Goal: Information Seeking & Learning: Learn about a topic

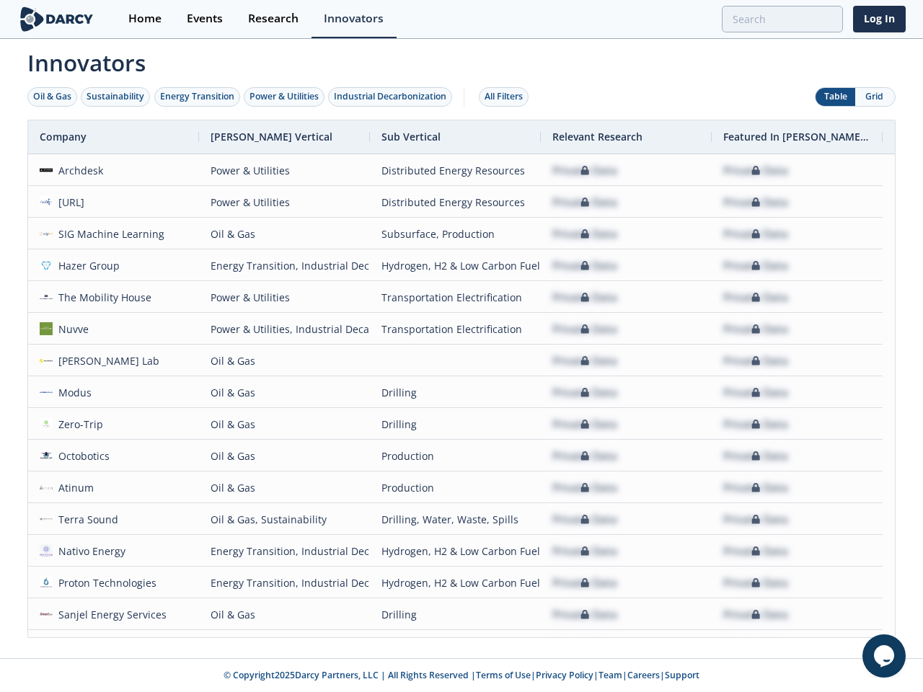
click at [53, 97] on div "Oil & Gas" at bounding box center [52, 96] width 38 height 13
click at [116, 97] on div "Sustainability" at bounding box center [116, 96] width 58 height 13
click at [198, 97] on div "Energy Transition" at bounding box center [197, 96] width 74 height 13
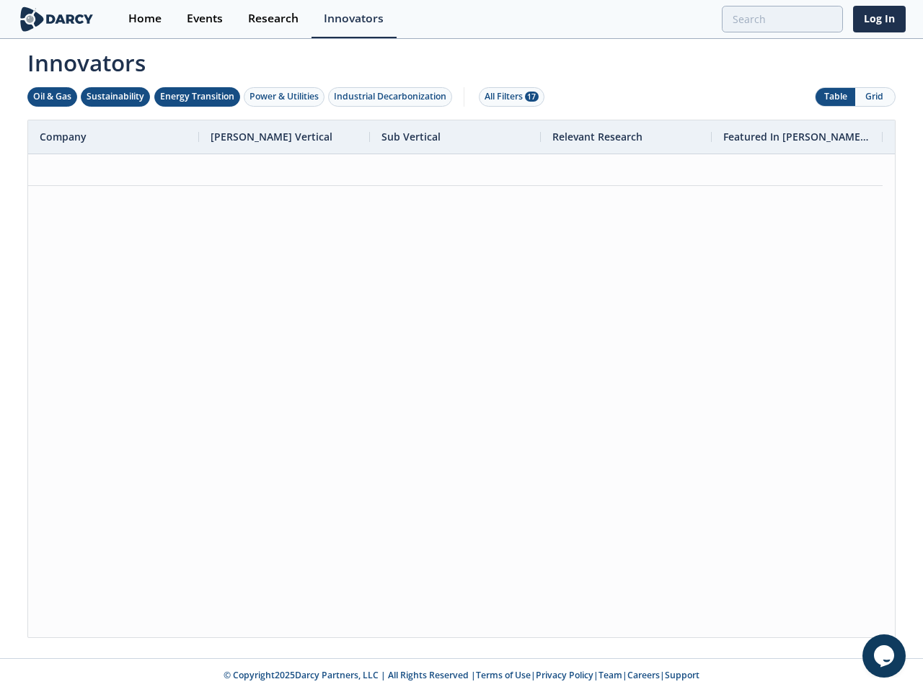
click at [286, 97] on div "Power & Utilities" at bounding box center [284, 96] width 69 height 13
click at [393, 97] on div "Industrial Decarbonization" at bounding box center [390, 96] width 112 height 13
